Goal: Task Accomplishment & Management: Manage account settings

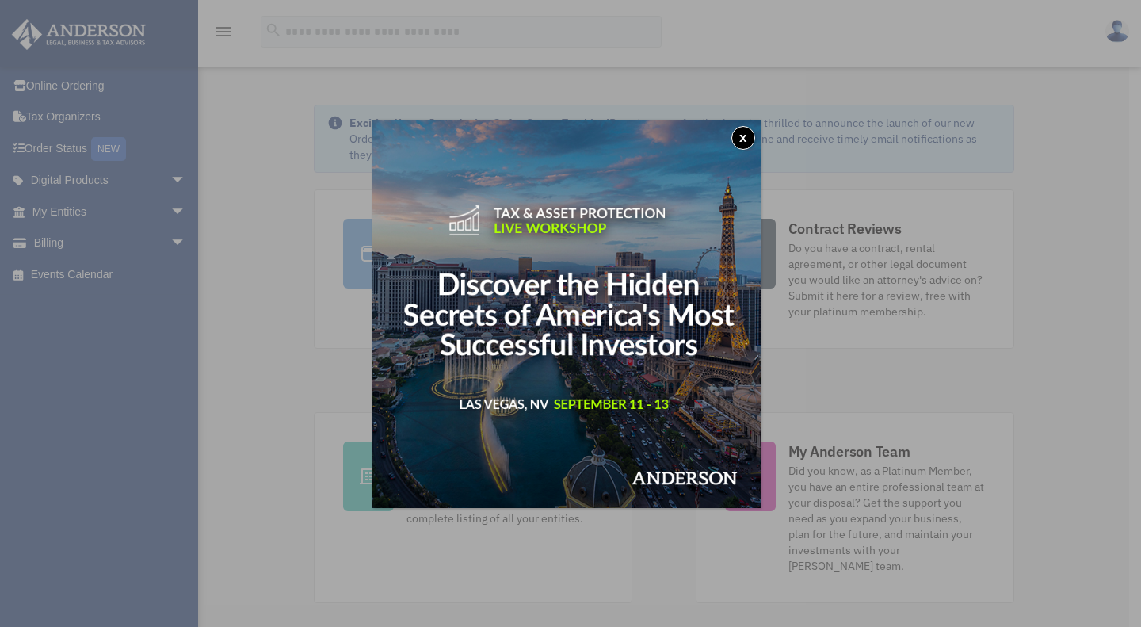
click at [755, 135] on button "x" at bounding box center [743, 138] width 24 height 24
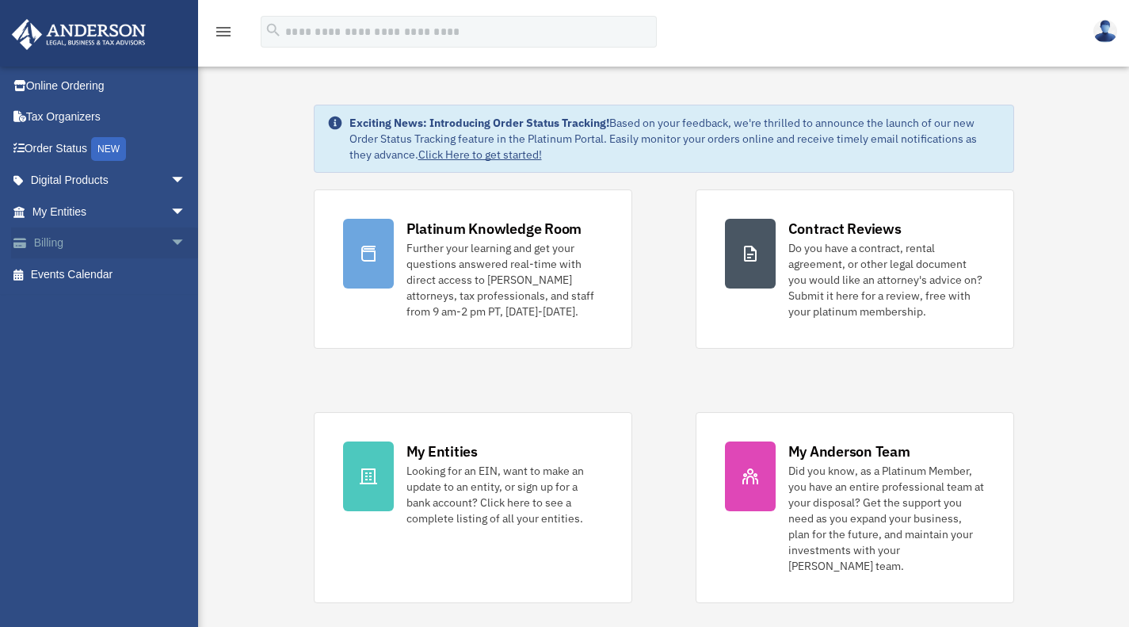
click at [53, 246] on link "Billing arrow_drop_down" at bounding box center [110, 243] width 199 height 32
click at [97, 212] on link "My Entities arrow_drop_down" at bounding box center [110, 212] width 199 height 32
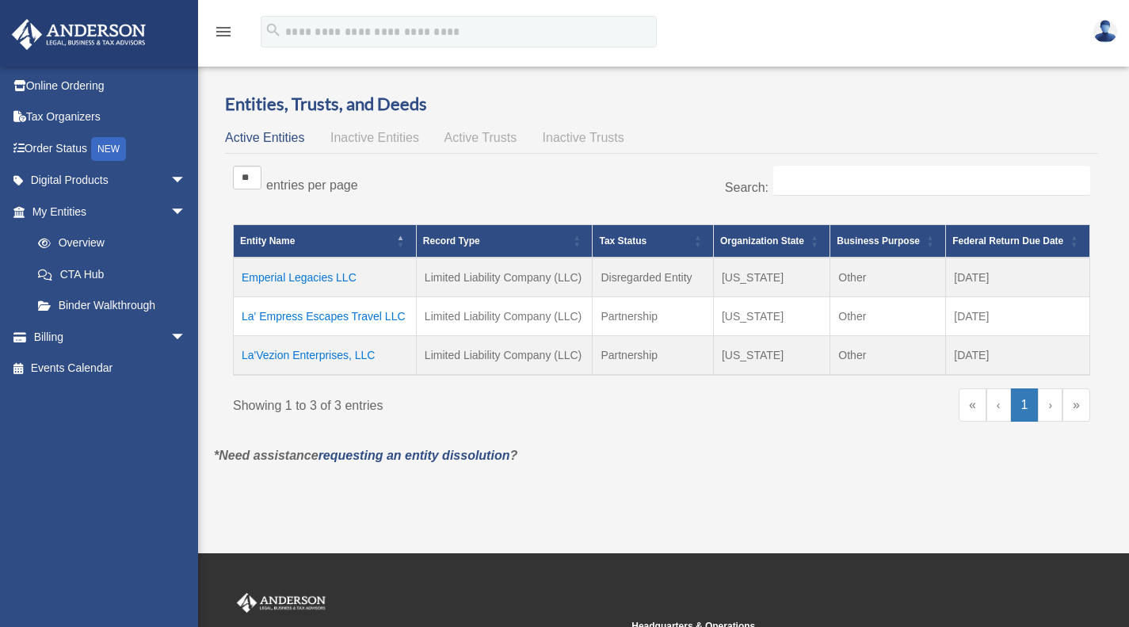
click at [299, 274] on td "Emperial Legacies LLC" at bounding box center [325, 278] width 183 height 40
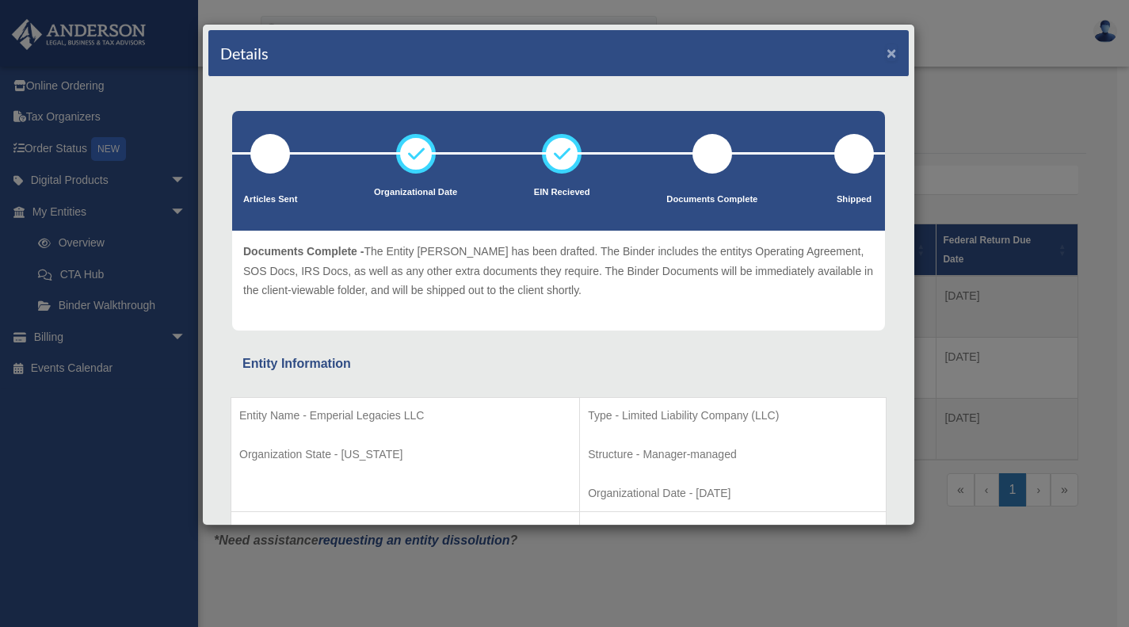
click at [887, 52] on button "×" at bounding box center [892, 52] width 10 height 17
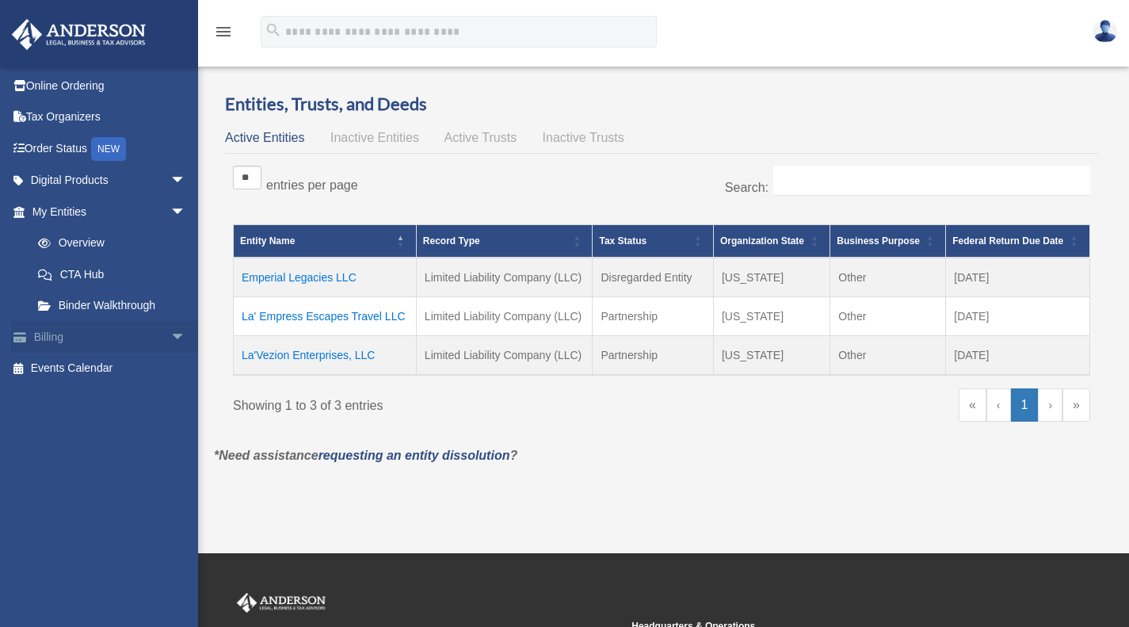
click at [42, 333] on link "Billing arrow_drop_down" at bounding box center [110, 337] width 199 height 32
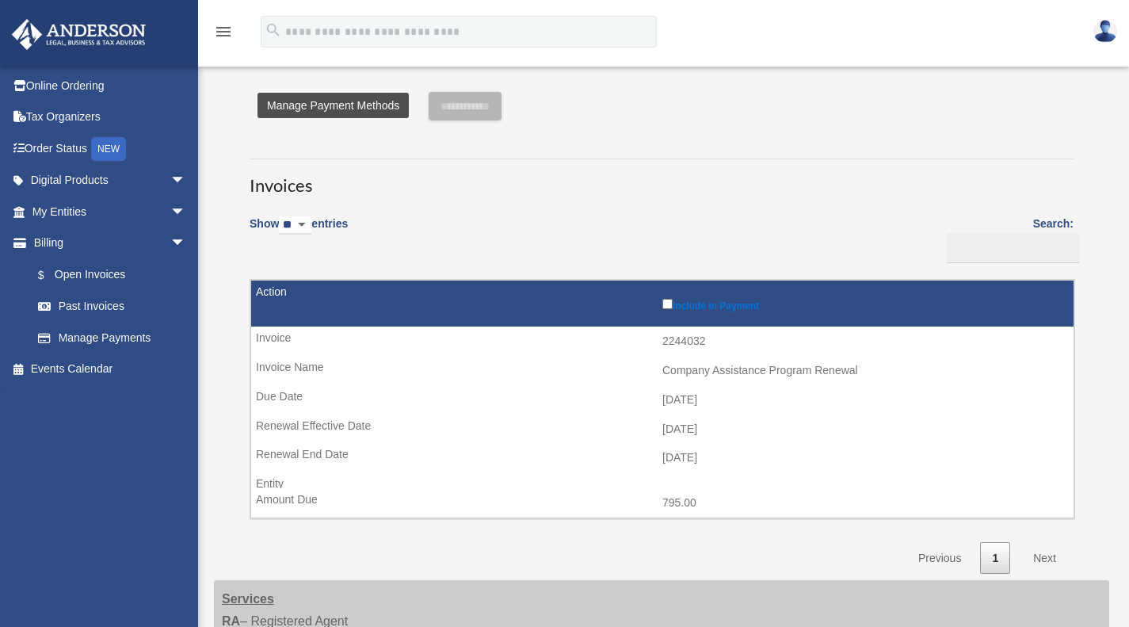
click at [317, 104] on link "Manage Payment Methods" at bounding box center [333, 105] width 151 height 25
